Goal: Information Seeking & Learning: Learn about a topic

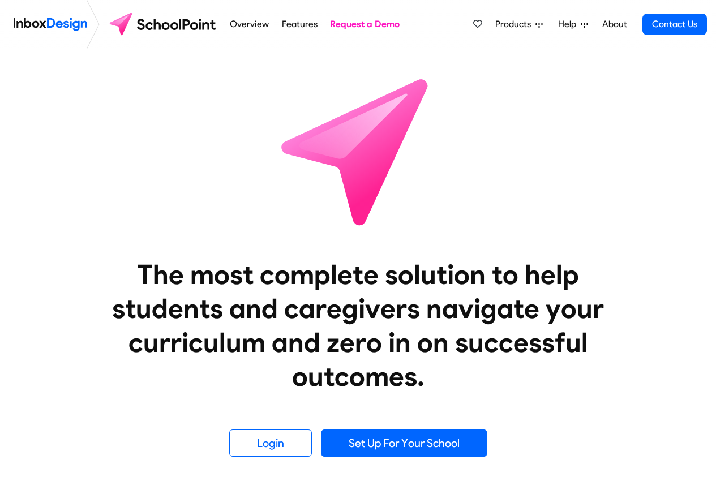
click at [533, 25] on span "Products" at bounding box center [515, 25] width 40 height 14
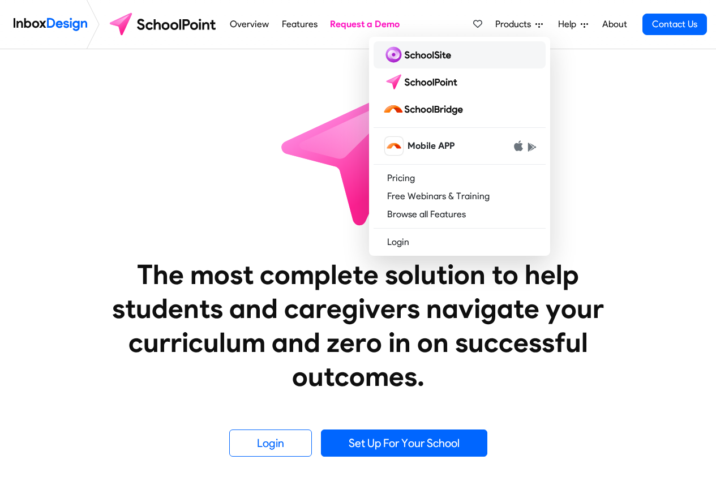
click at [417, 53] on img at bounding box center [419, 55] width 73 height 18
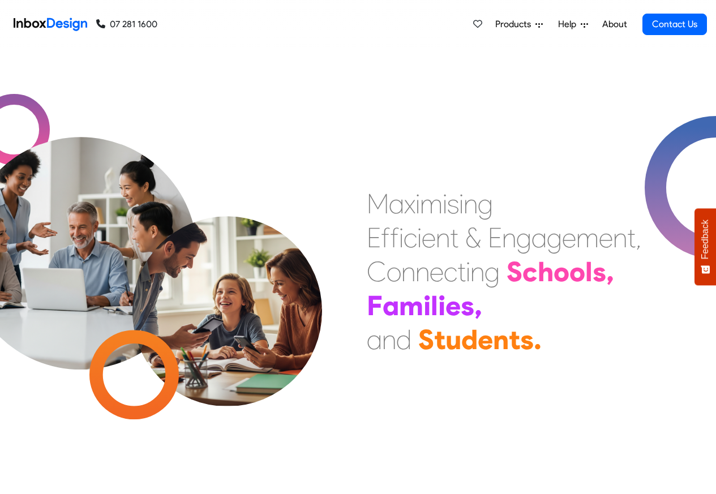
click at [513, 24] on span "Products" at bounding box center [515, 25] width 40 height 14
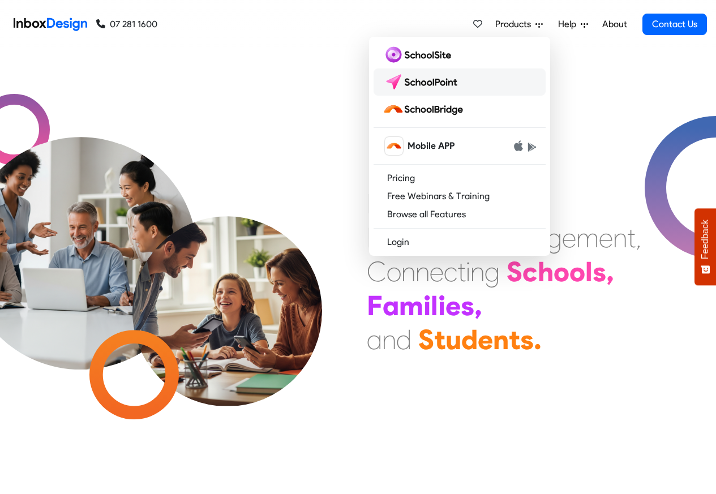
click at [412, 79] on img at bounding box center [423, 82] width 80 height 18
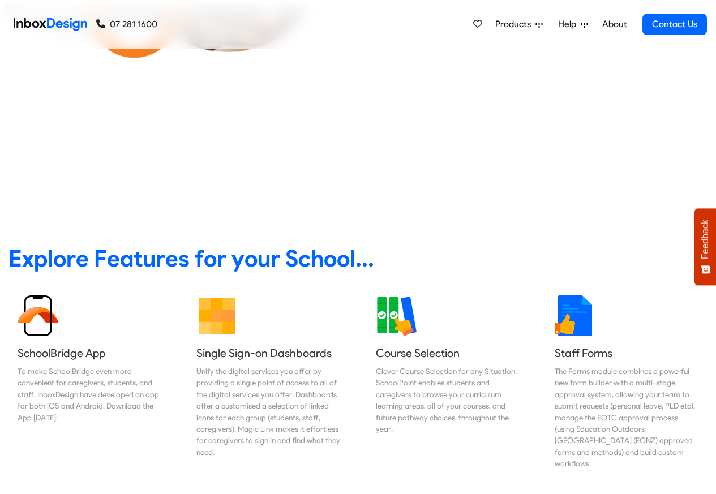
scroll to position [408, 0]
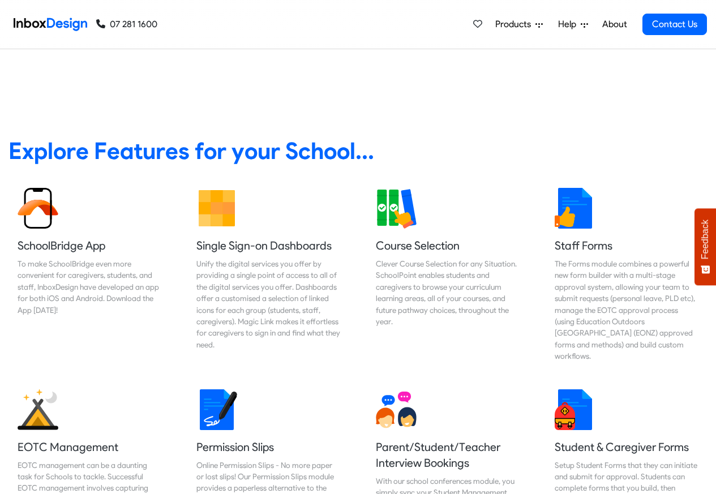
click at [503, 24] on span "Products" at bounding box center [515, 25] width 40 height 14
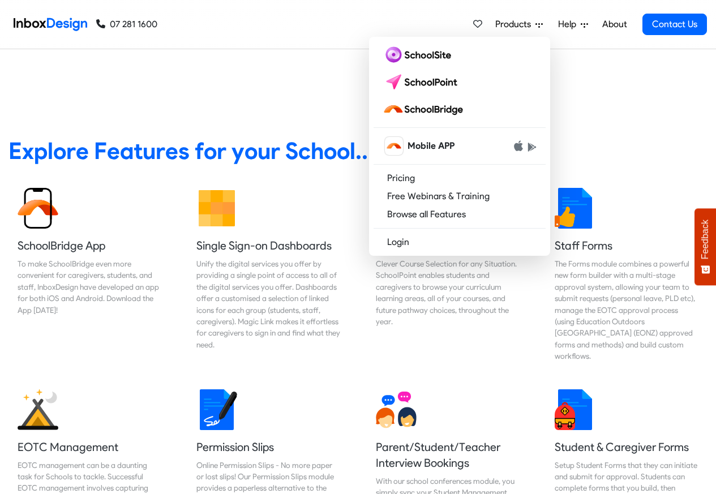
click at [522, 25] on span "Products" at bounding box center [515, 25] width 40 height 14
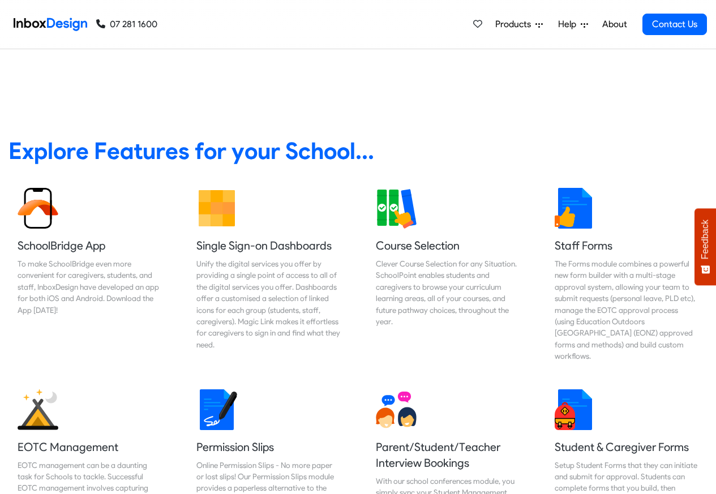
click at [512, 24] on span "Products" at bounding box center [515, 25] width 40 height 14
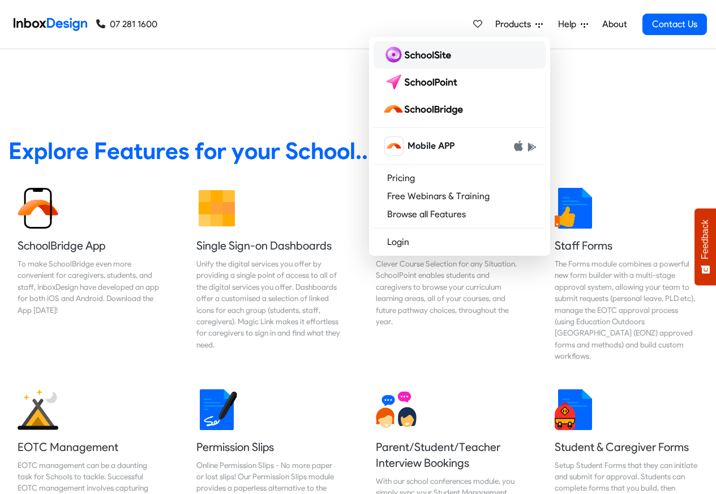
click at [411, 50] on img at bounding box center [419, 55] width 73 height 18
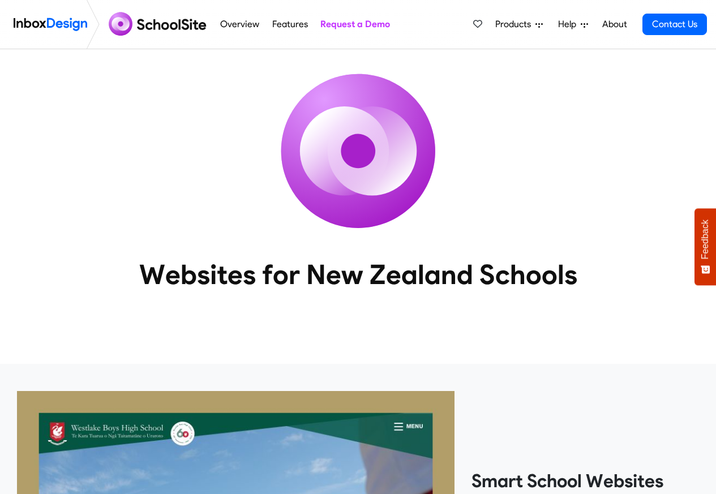
click at [259, 25] on link "Overview" at bounding box center [239, 24] width 45 height 23
click at [295, 23] on link "Features" at bounding box center [290, 24] width 42 height 23
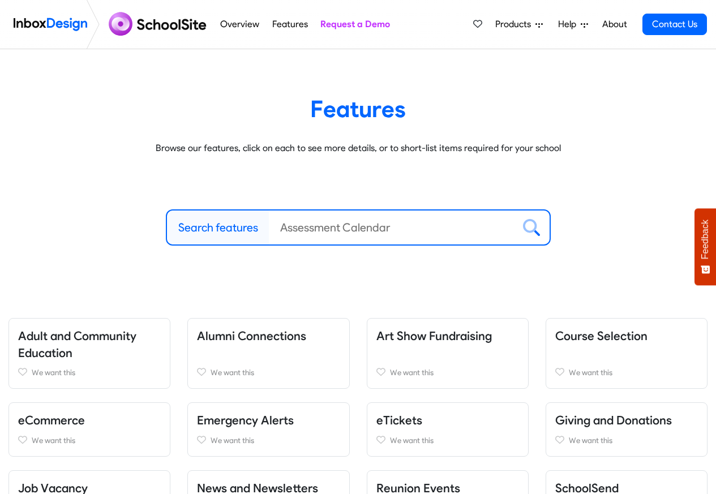
click at [198, 229] on label "Search features" at bounding box center [218, 227] width 80 height 17
click at [269, 229] on input "Search features" at bounding box center [391, 228] width 245 height 34
paste input "Inbox Design"
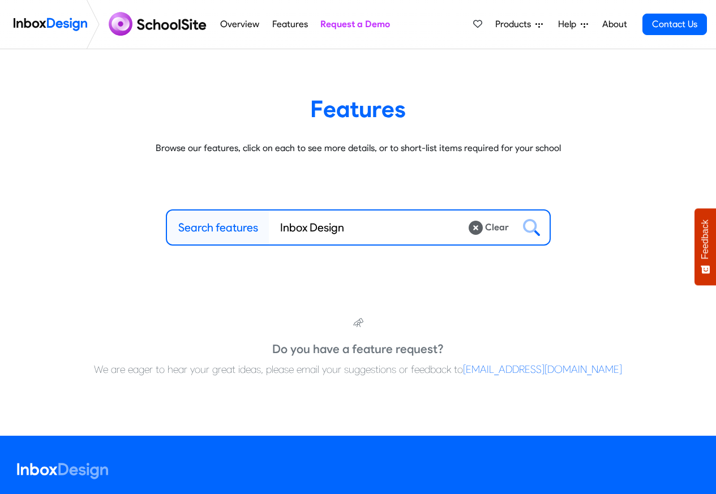
type input "Inbox Design"
click at [530, 228] on icon at bounding box center [531, 227] width 17 height 17
click at [494, 25] on link "Products" at bounding box center [519, 24] width 57 height 23
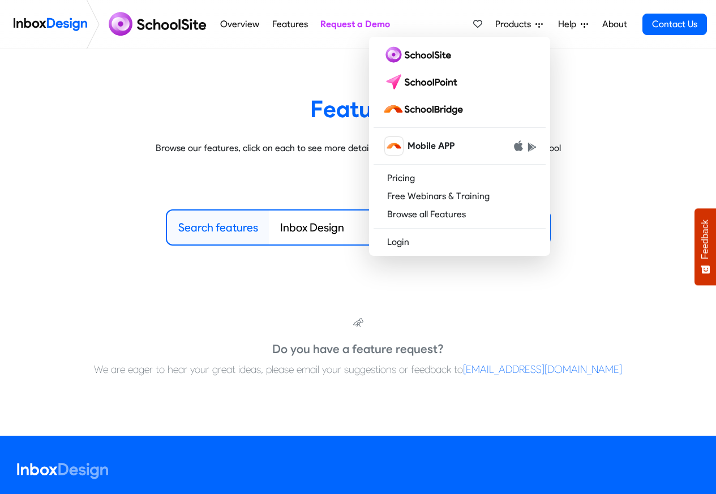
click at [525, 25] on span "Products" at bounding box center [515, 25] width 40 height 14
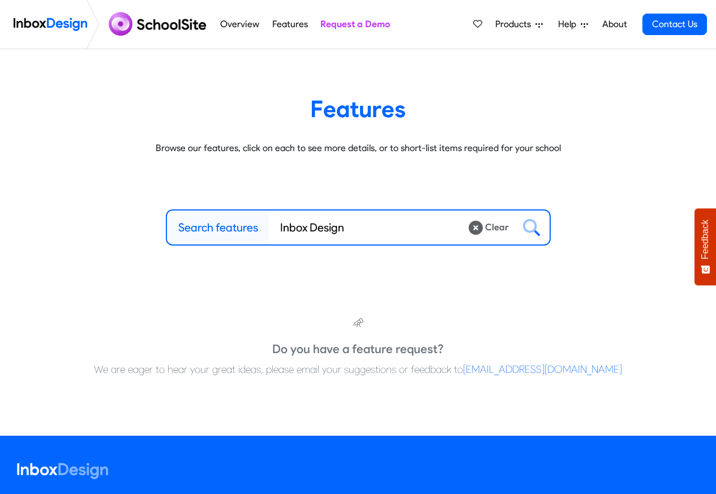
click at [519, 24] on span "Products" at bounding box center [515, 25] width 40 height 14
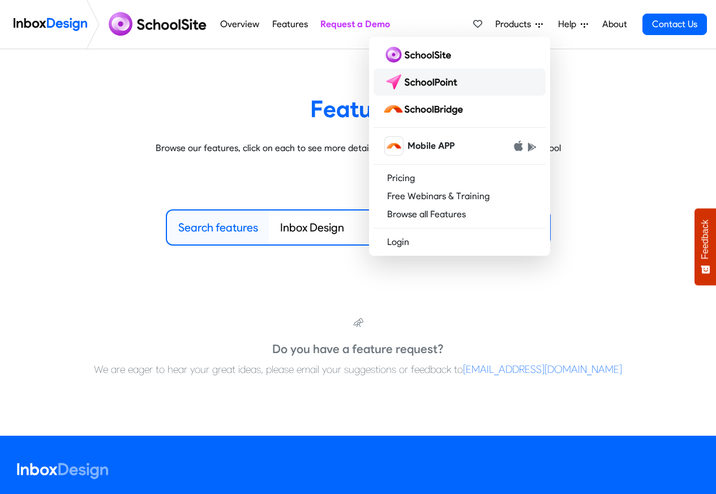
click at [405, 79] on img at bounding box center [423, 82] width 80 height 18
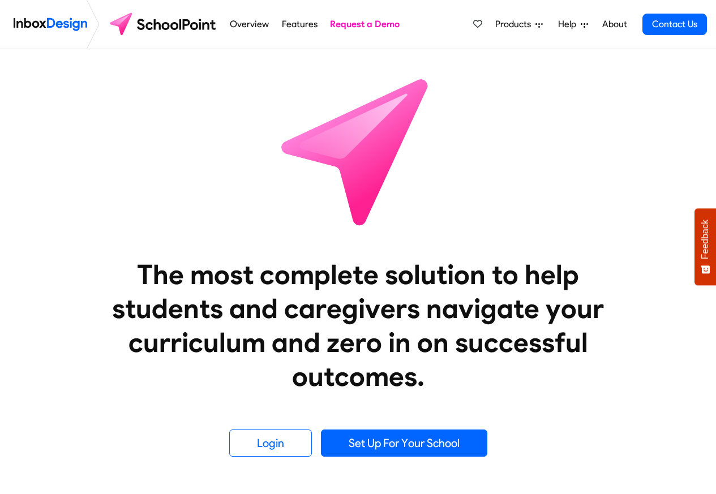
click at [504, 24] on span "Products" at bounding box center [515, 25] width 40 height 14
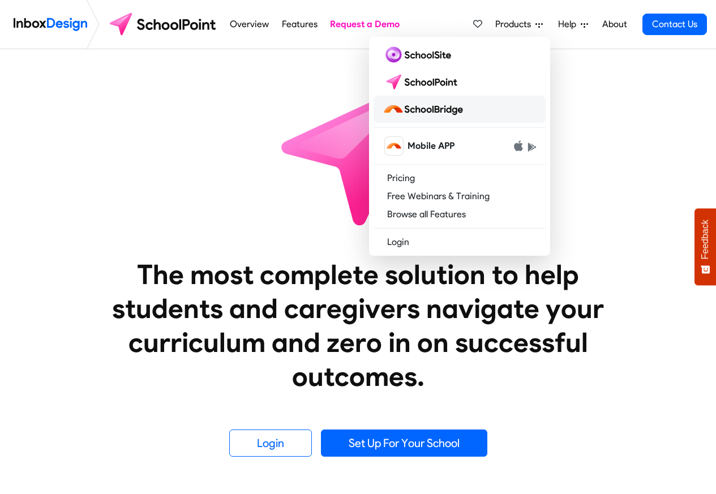
click at [420, 109] on img at bounding box center [425, 109] width 85 height 18
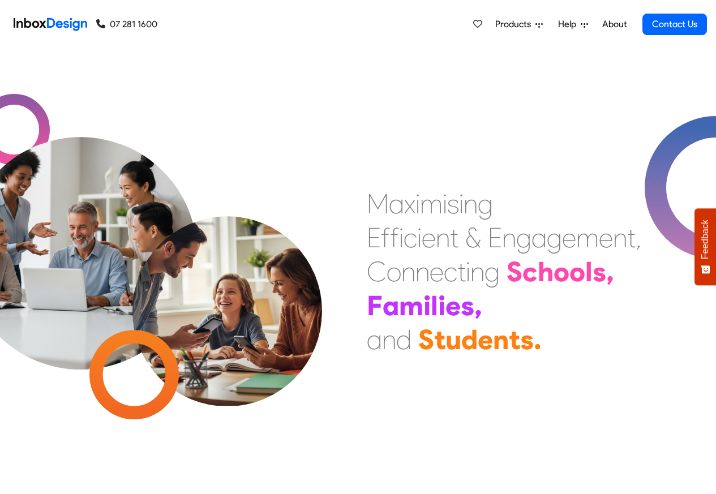
click at [568, 24] on span "Help" at bounding box center [569, 25] width 23 height 14
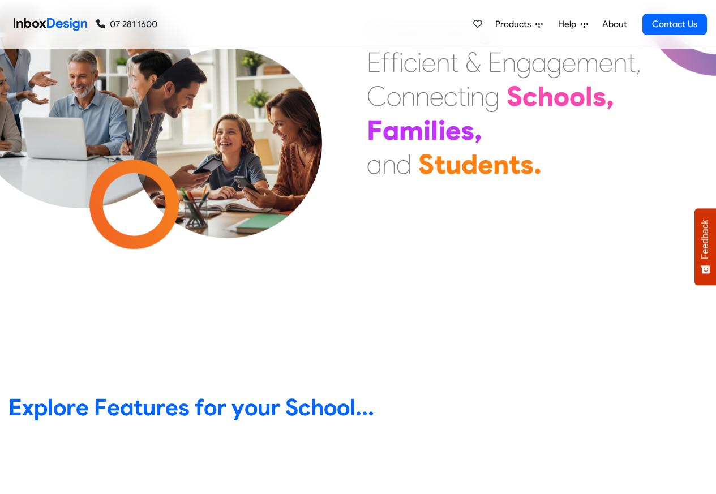
scroll to position [408, 0]
